Goal: Task Accomplishment & Management: Use online tool/utility

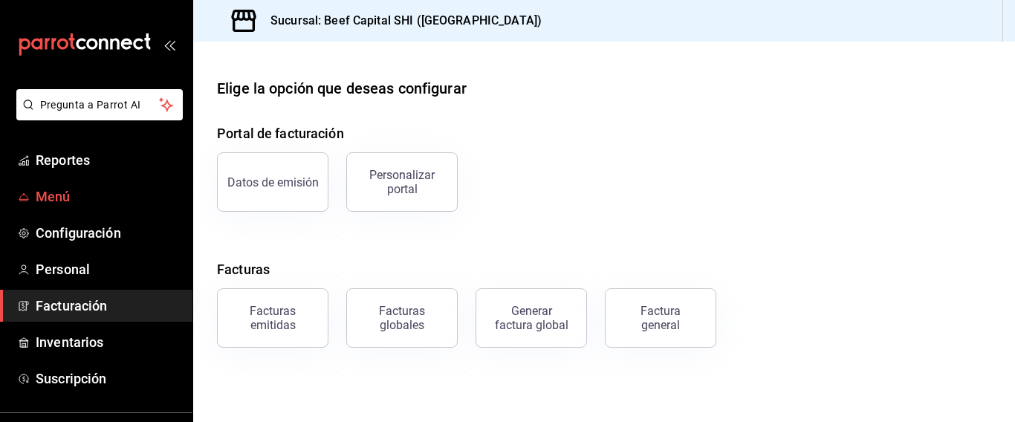
click at [56, 189] on span "Menú" at bounding box center [108, 197] width 145 height 20
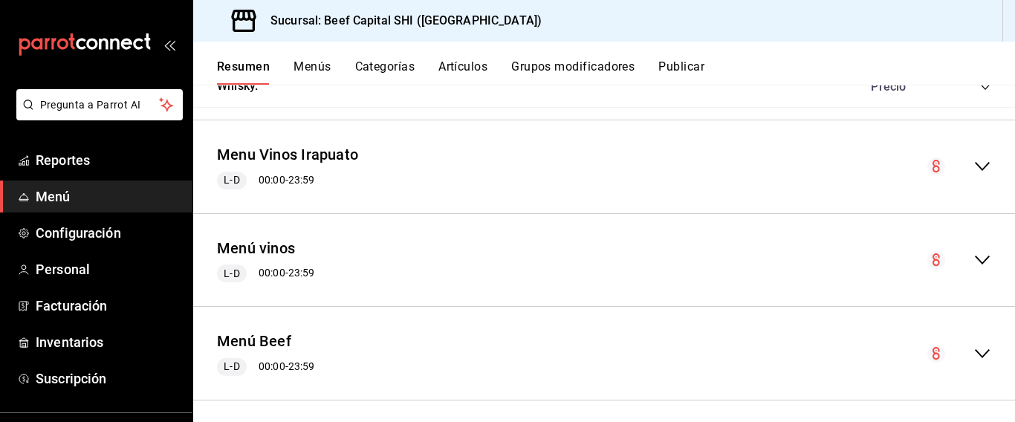
scroll to position [2081, 0]
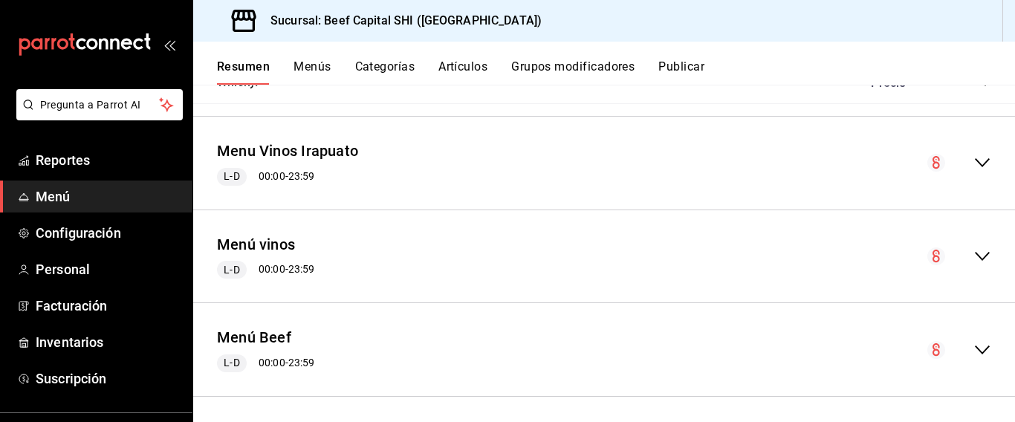
click at [389, 68] on button "Categorías" at bounding box center [385, 71] width 60 height 25
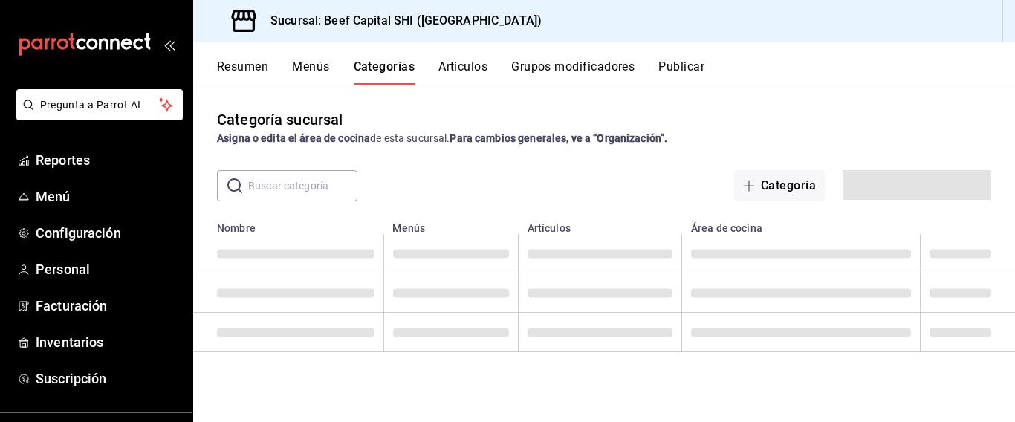
drag, startPoint x: 389, startPoint y: 68, endPoint x: 317, endPoint y: 68, distance: 71.3
click at [317, 68] on button "Menús" at bounding box center [310, 71] width 37 height 25
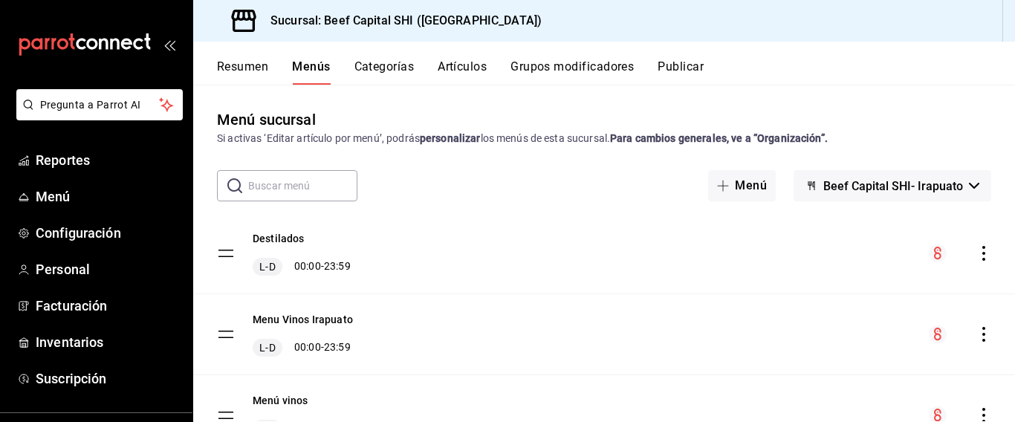
scroll to position [239, 0]
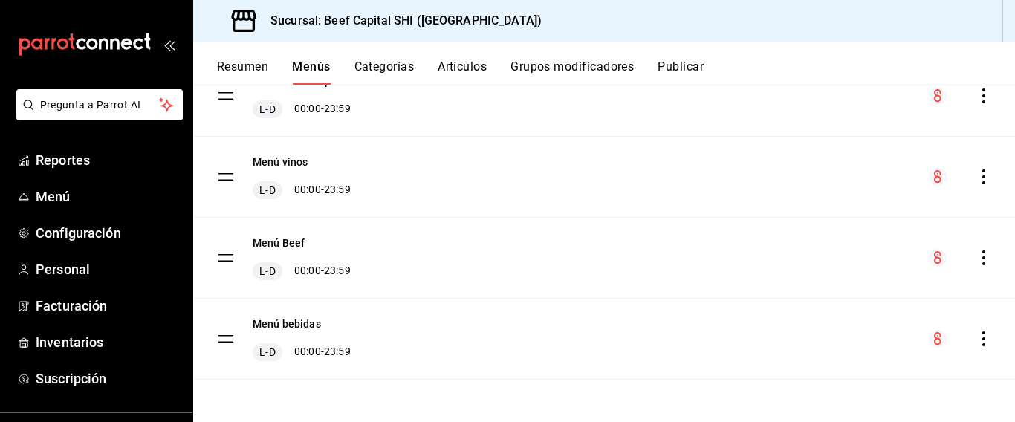
click at [396, 68] on button "Categorías" at bounding box center [384, 71] width 60 height 25
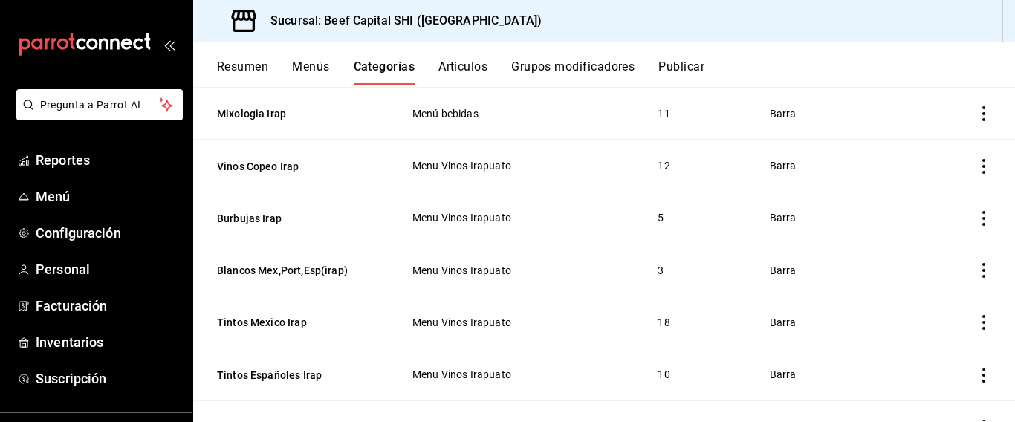
scroll to position [594, 0]
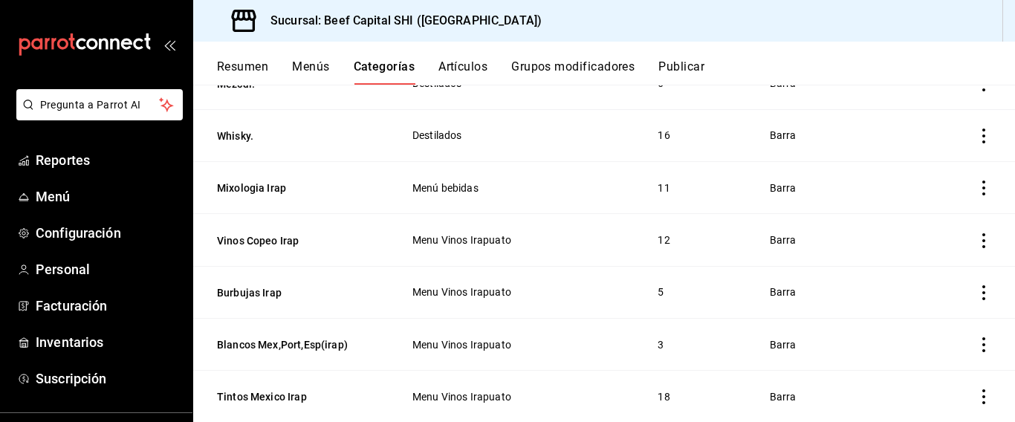
click at [976, 181] on icon "actions" at bounding box center [983, 188] width 15 height 15
click at [256, 179] on div at bounding box center [507, 211] width 1015 height 422
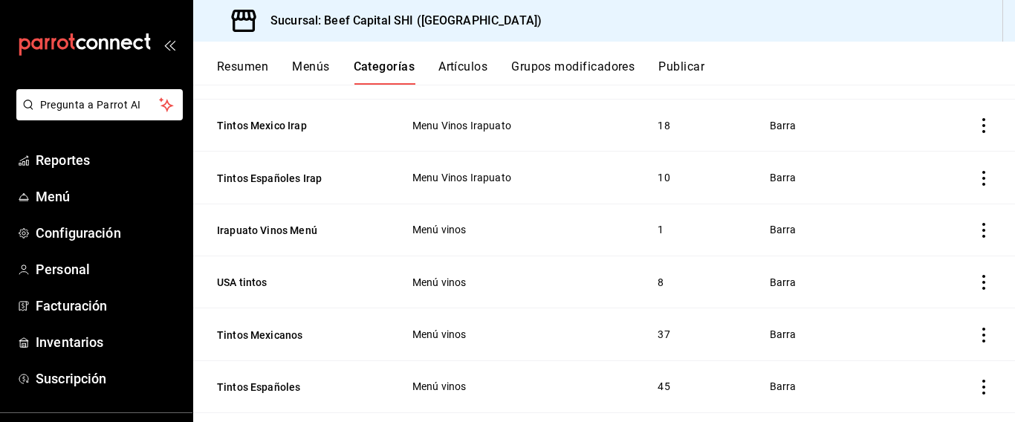
scroll to position [581, 0]
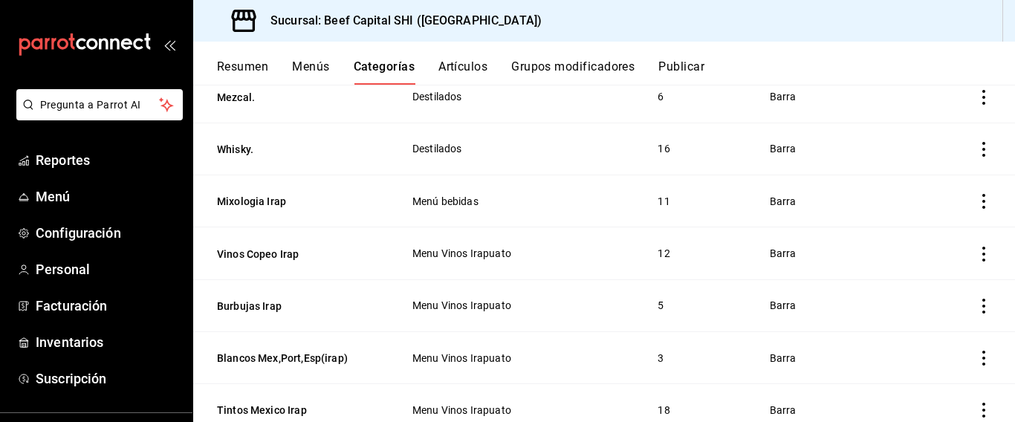
click at [467, 62] on button "Artículos" at bounding box center [462, 71] width 49 height 25
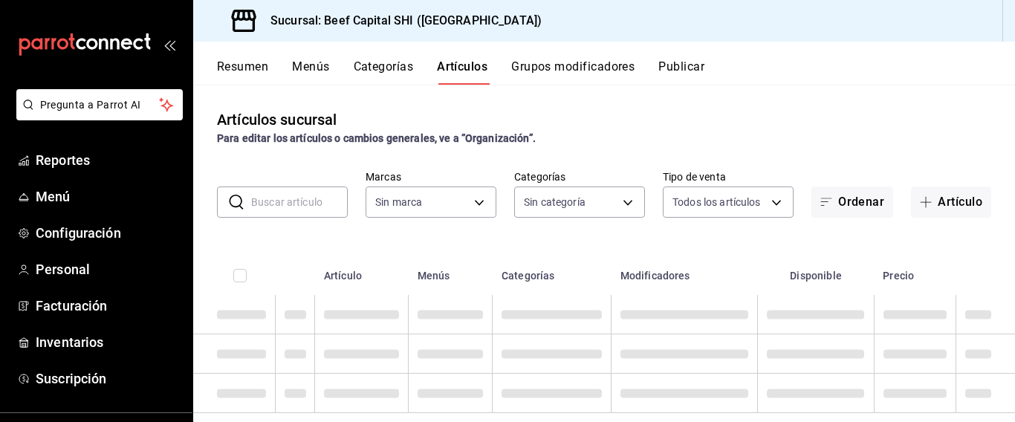
click at [311, 204] on input "text" at bounding box center [299, 202] width 97 height 30
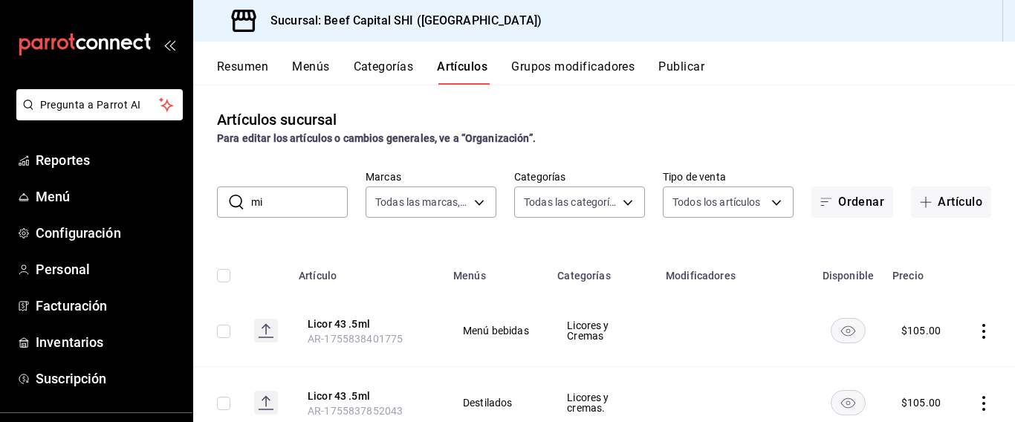
type input "mix"
type input "605647f7-5ddc-403a-84da-aa3c8a25865f"
type input "8e149e92-2e81-41b7-bb06-f216bda6e039,230c4a31-dbb7-4585-b22f-1c5c36cb302b,19d1c…"
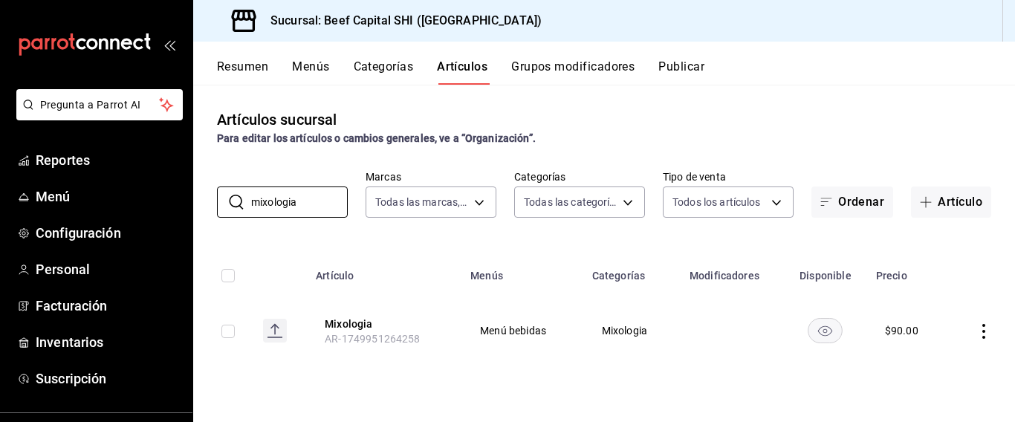
type input "mixologia"
click at [981, 332] on icon "actions" at bounding box center [983, 331] width 15 height 15
click at [662, 412] on div at bounding box center [507, 211] width 1015 height 422
click at [251, 72] on button "Resumen" at bounding box center [242, 71] width 51 height 25
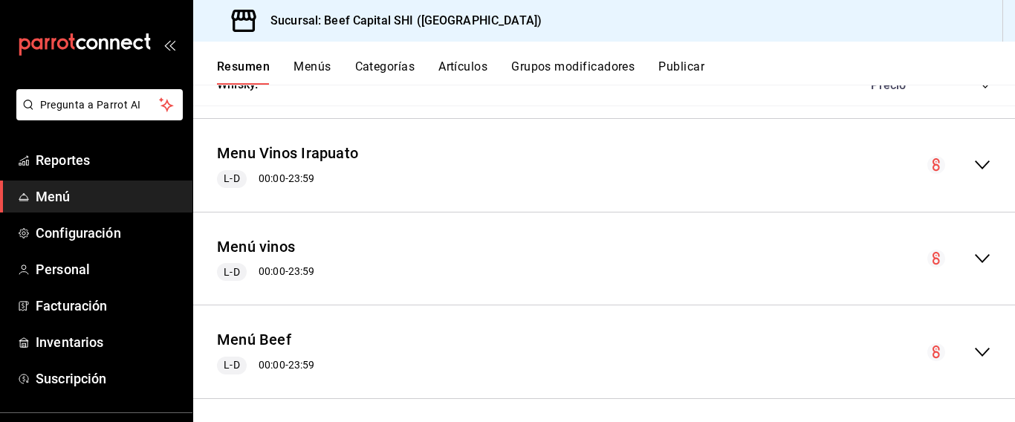
scroll to position [2081, 0]
click at [973, 163] on icon "collapse-menu-row" at bounding box center [982, 163] width 18 height 18
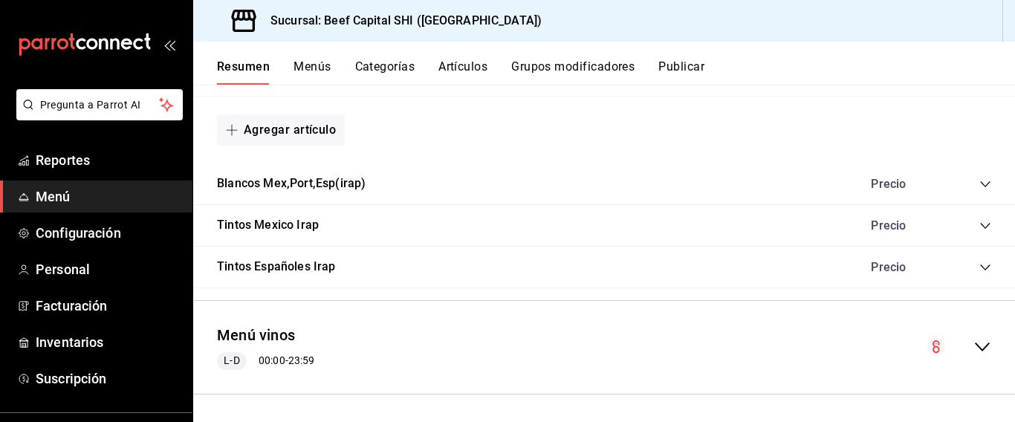
scroll to position [3385, 0]
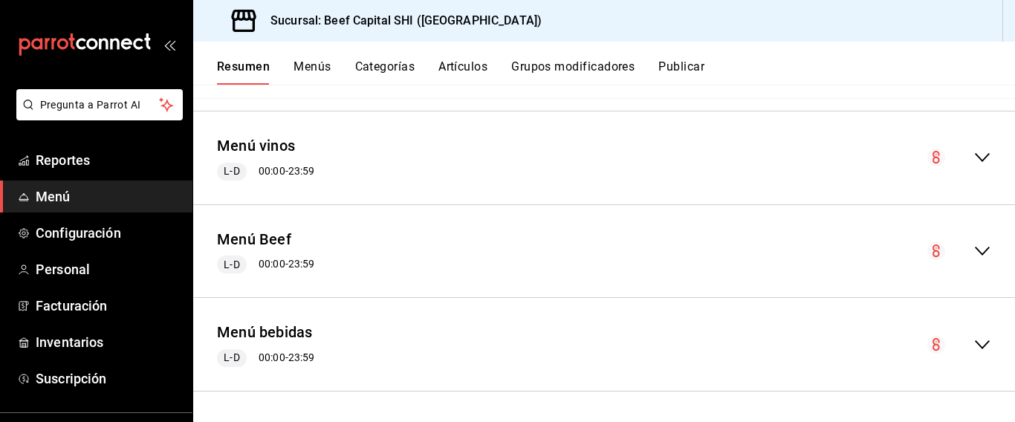
click at [973, 343] on icon "collapse-menu-row" at bounding box center [982, 345] width 18 height 18
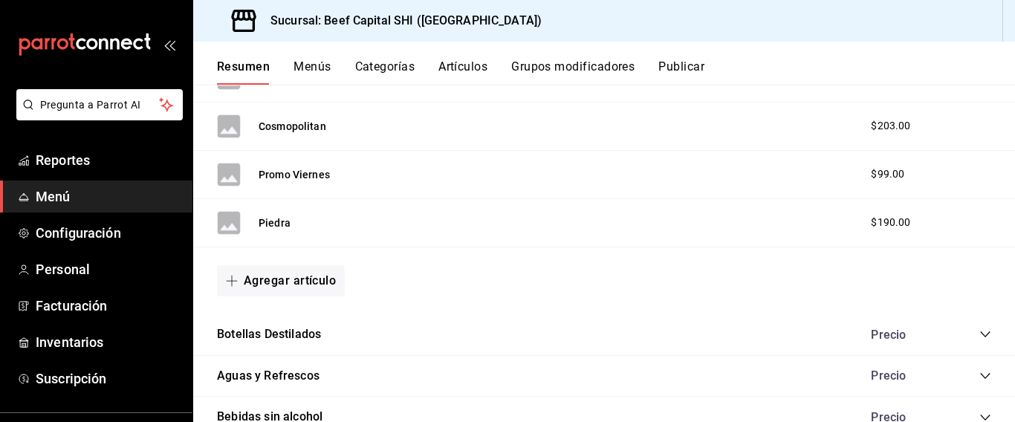
scroll to position [4202, 0]
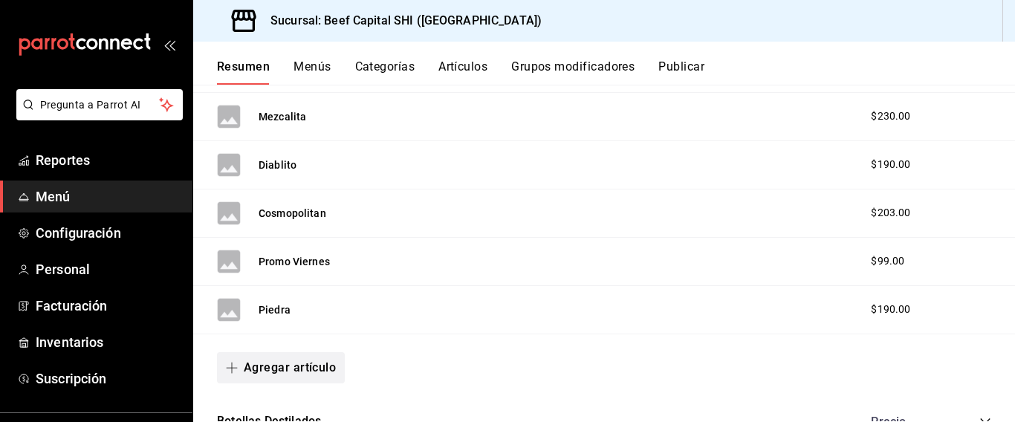
click at [284, 363] on button "Agregar artículo" at bounding box center [281, 367] width 128 height 31
click at [287, 387] on li "Artículo nuevo" at bounding box center [275, 386] width 117 height 36
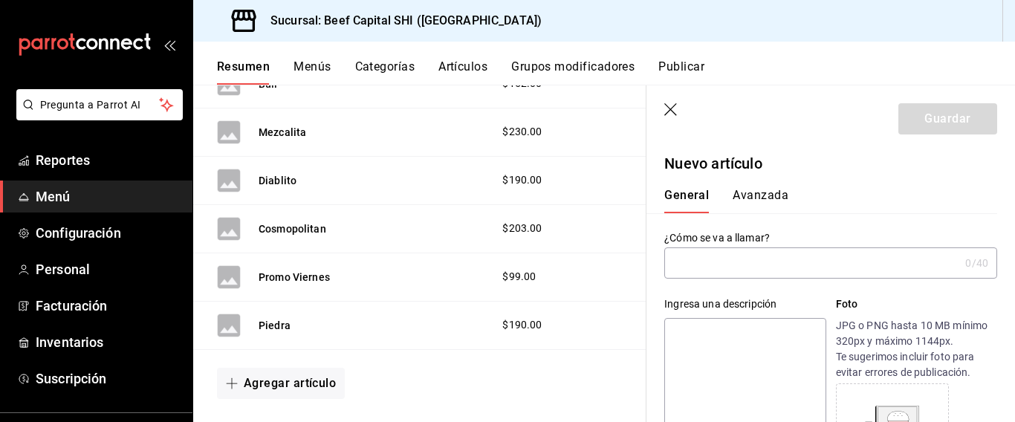
click at [759, 260] on input "text" at bounding box center [811, 263] width 295 height 30
type input "AR-1755918104084"
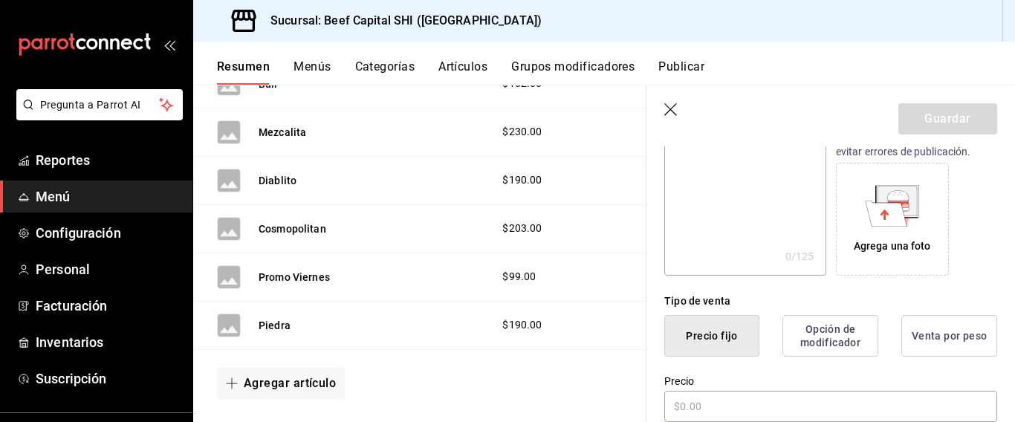
scroll to position [297, 0]
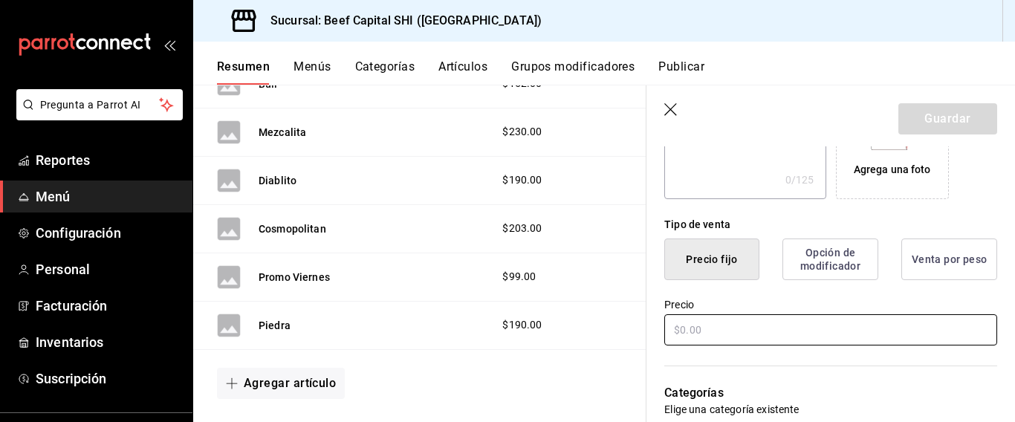
type input "Majito"
click at [690, 330] on input "text" at bounding box center [830, 329] width 333 height 31
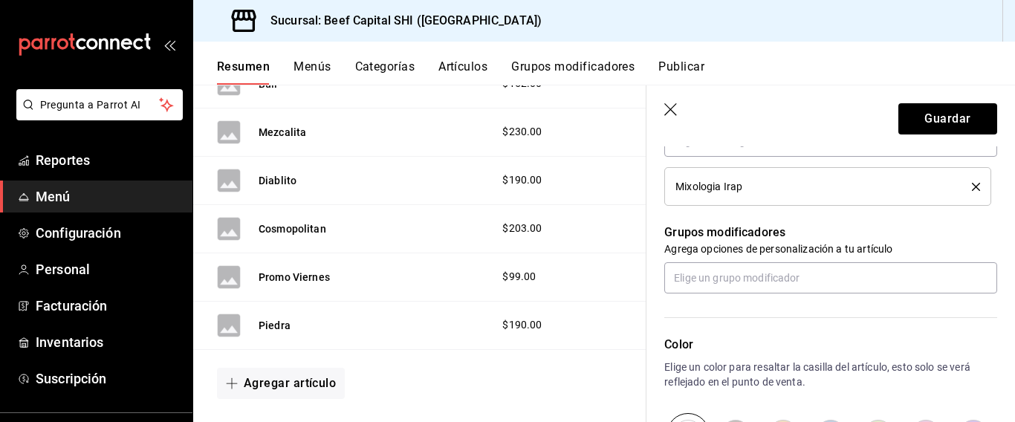
scroll to position [669, 0]
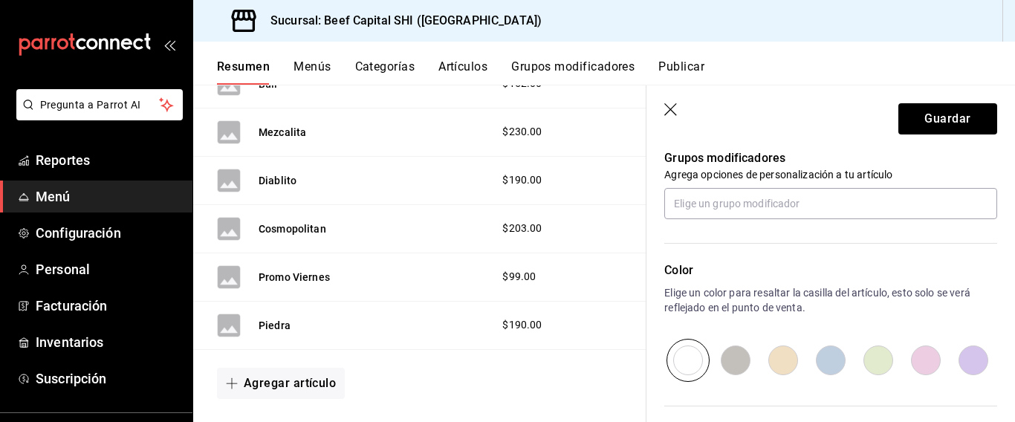
type input "$190.00"
drag, startPoint x: 779, startPoint y: 360, endPoint x: 915, endPoint y: 133, distance: 264.3
click at [778, 359] on input "radio" at bounding box center [783, 360] width 48 height 43
radio input "true"
click at [926, 117] on button "Guardar" at bounding box center [947, 118] width 99 height 31
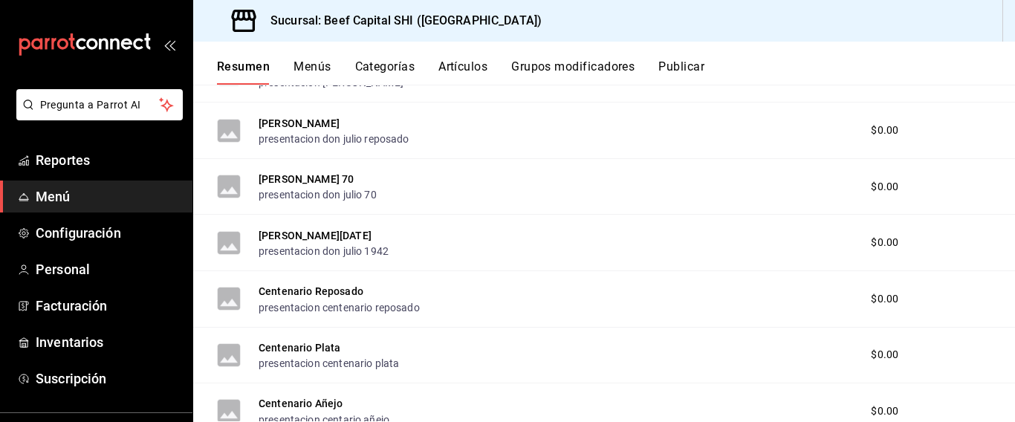
scroll to position [2179, 0]
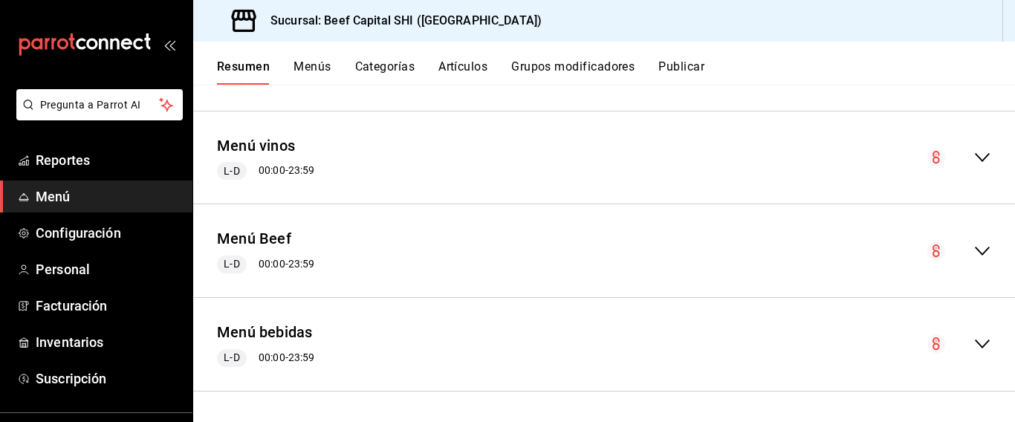
click at [906, 74] on div "Resumen Menús Categorías Artículos Grupos modificadores Publicar" at bounding box center [616, 71] width 798 height 25
